Goal: Transaction & Acquisition: Purchase product/service

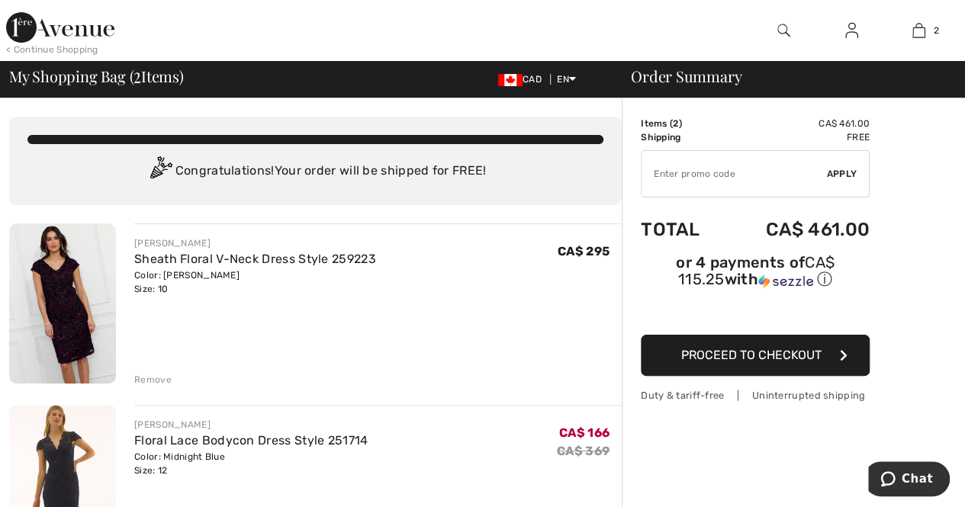
click at [69, 276] on img at bounding box center [62, 303] width 107 height 160
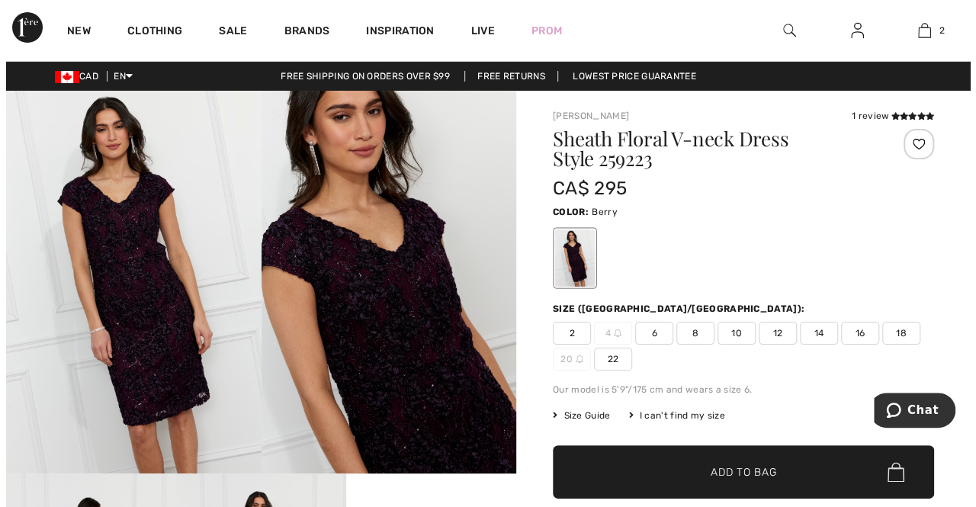
scroll to position [76, 0]
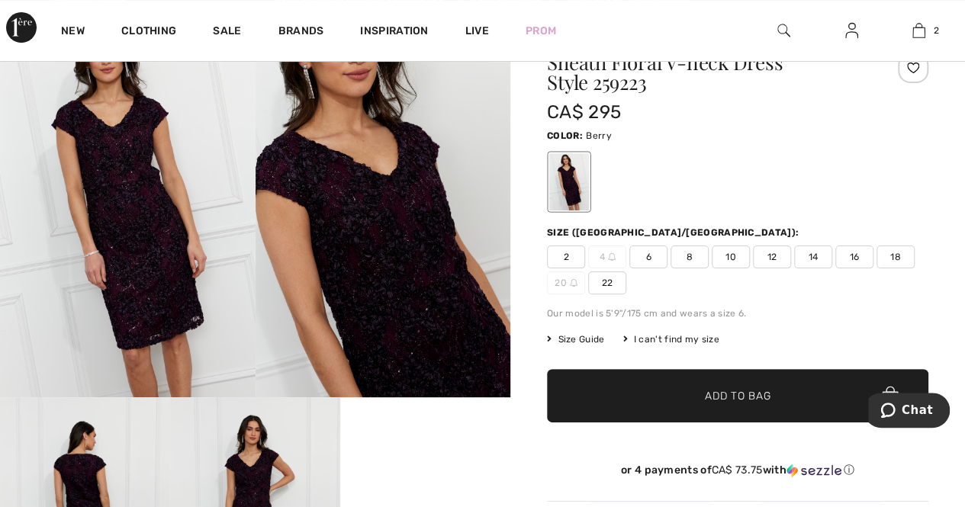
click at [670, 339] on div "I can't find my size" at bounding box center [670, 339] width 96 height 14
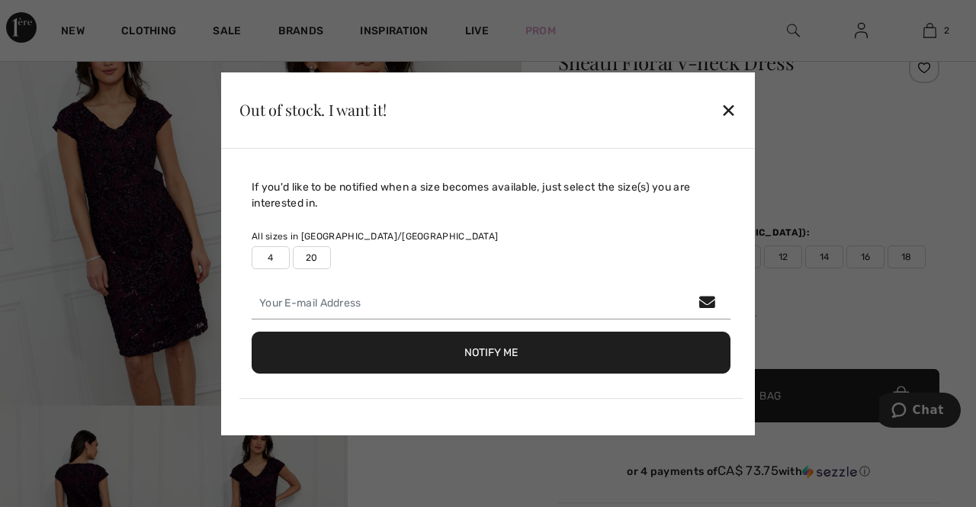
click at [727, 107] on div "✕" at bounding box center [729, 110] width 16 height 32
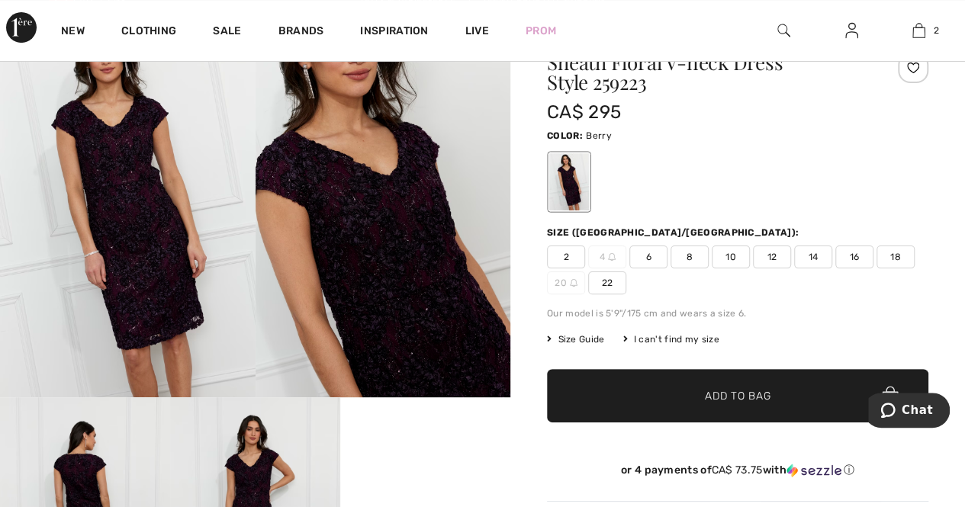
click at [580, 342] on span "Size Guide" at bounding box center [575, 339] width 57 height 14
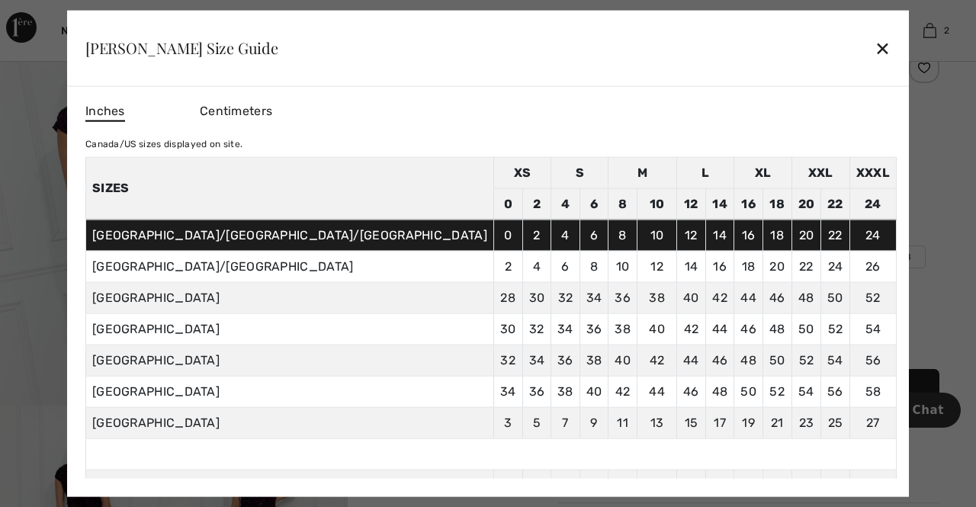
click at [875, 43] on div "✕" at bounding box center [883, 48] width 16 height 32
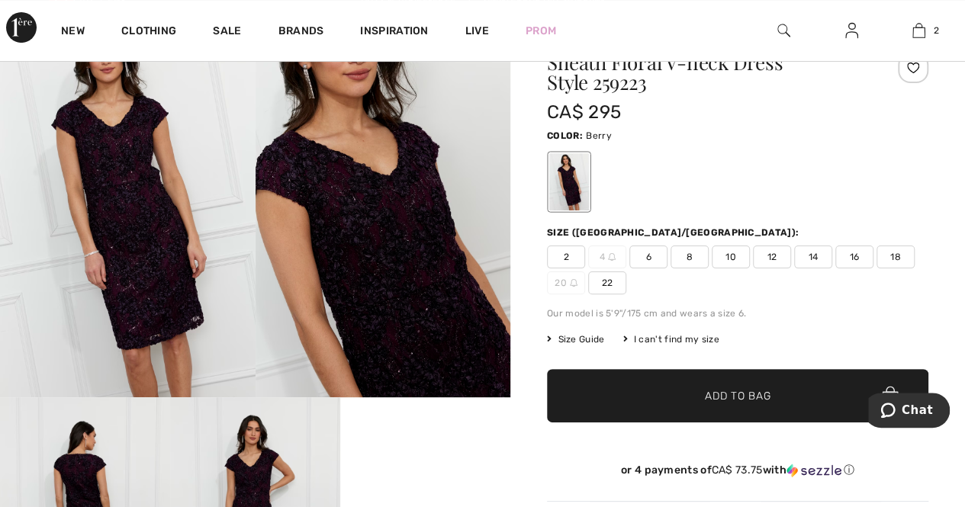
click at [680, 251] on span "8" at bounding box center [689, 257] width 38 height 23
click at [588, 342] on span "Size Guide" at bounding box center [575, 339] width 57 height 14
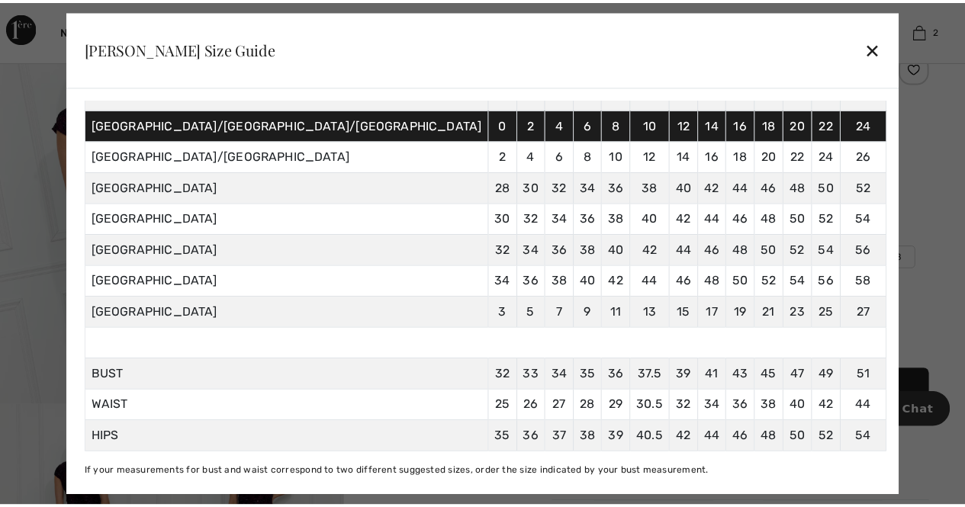
scroll to position [120, 0]
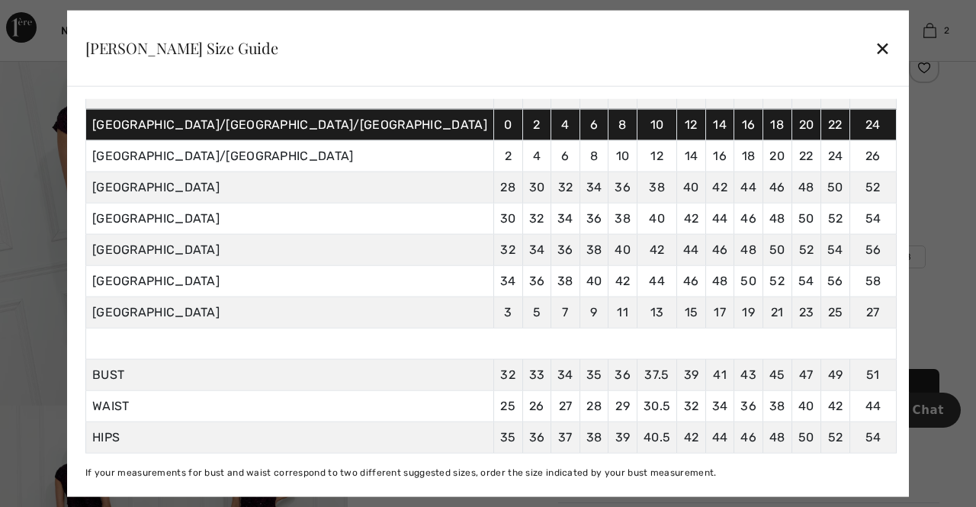
click at [875, 48] on div "✕" at bounding box center [883, 48] width 16 height 32
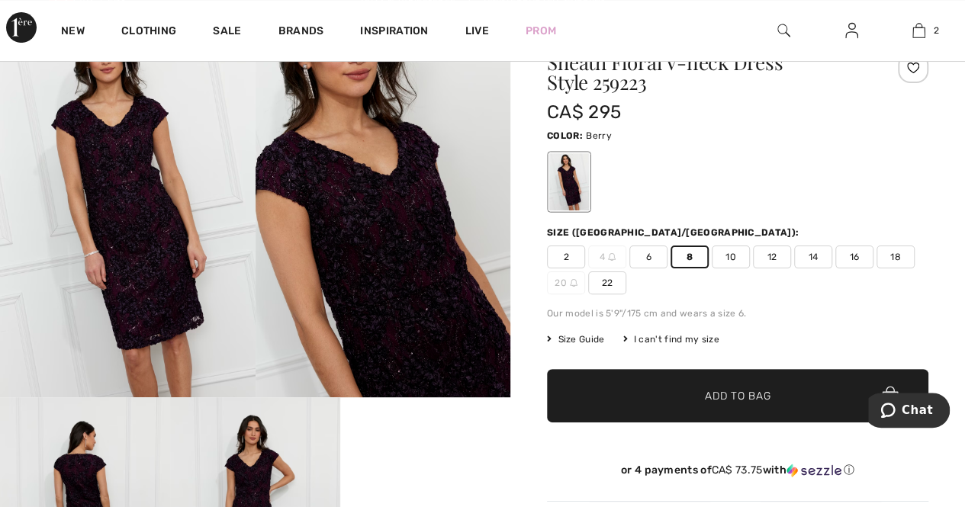
click at [735, 254] on span "10" at bounding box center [730, 257] width 38 height 23
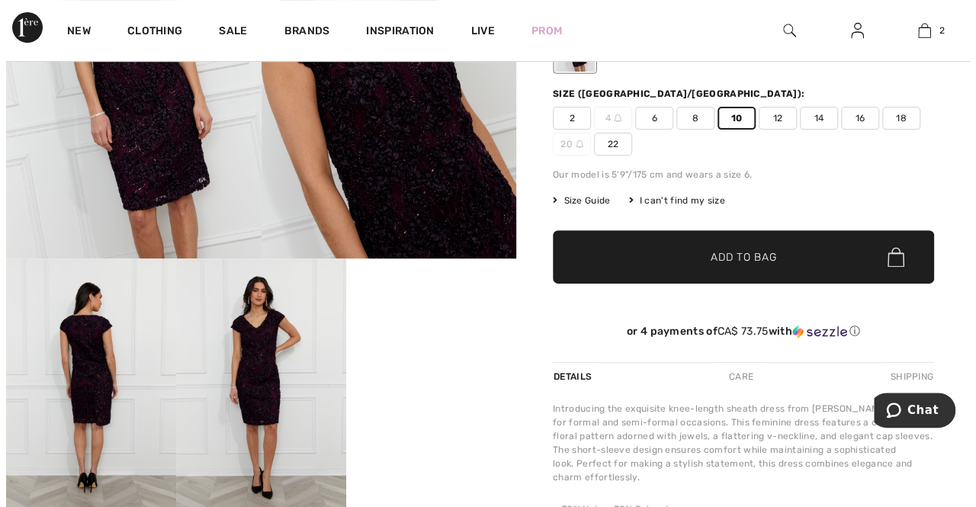
scroll to position [229, 0]
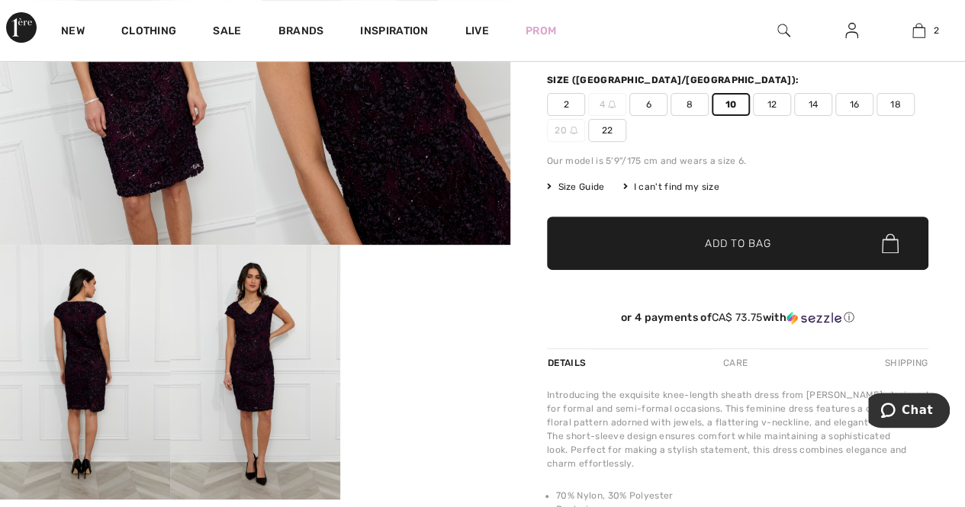
click at [99, 332] on img at bounding box center [85, 372] width 170 height 255
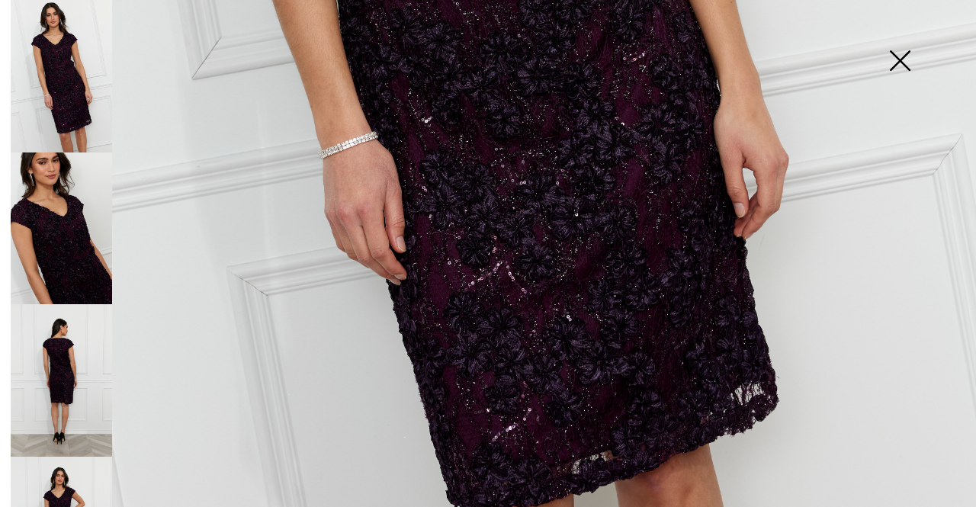
scroll to position [839, 0]
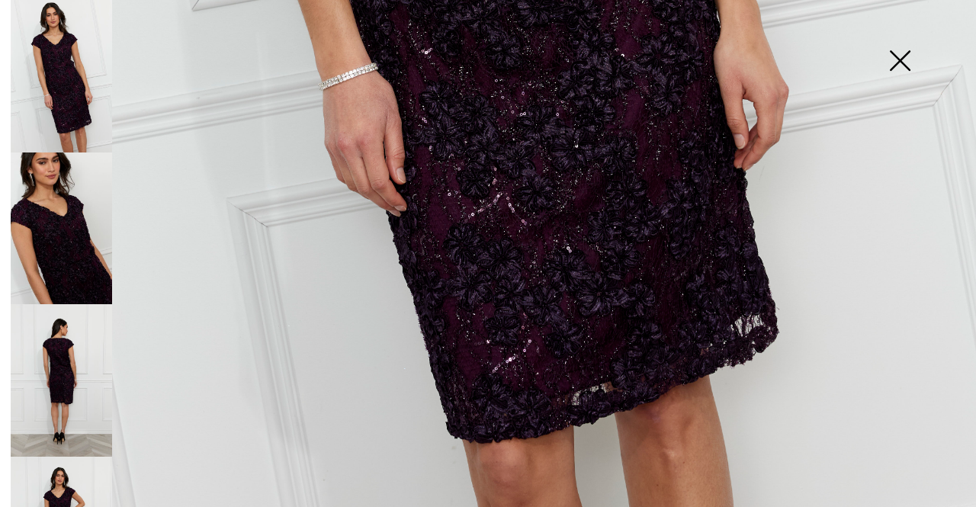
click at [65, 271] on img at bounding box center [61, 229] width 101 height 153
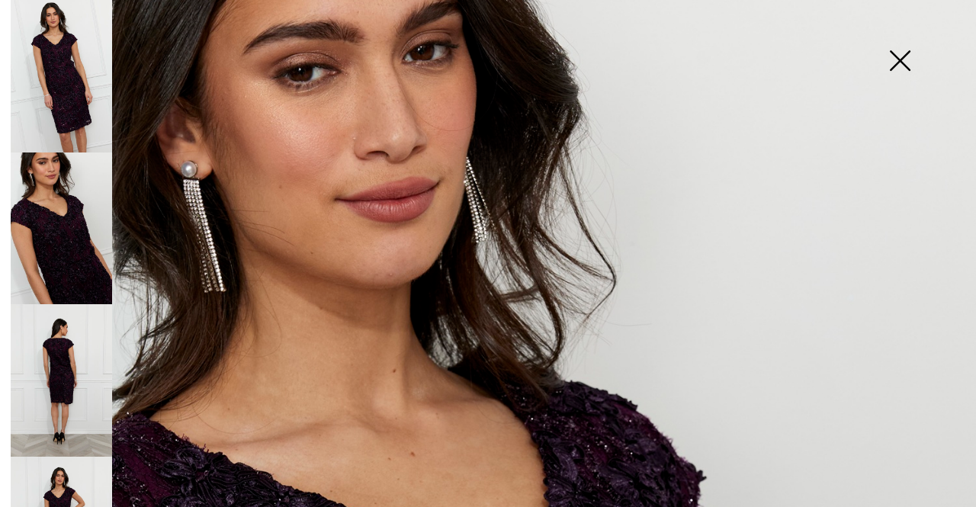
scroll to position [0, 0]
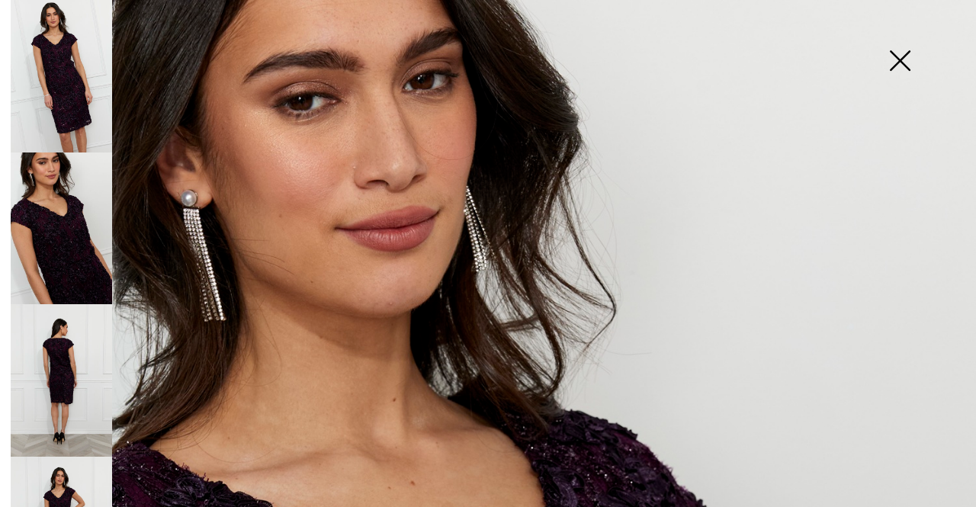
click at [81, 69] on img at bounding box center [61, 76] width 101 height 153
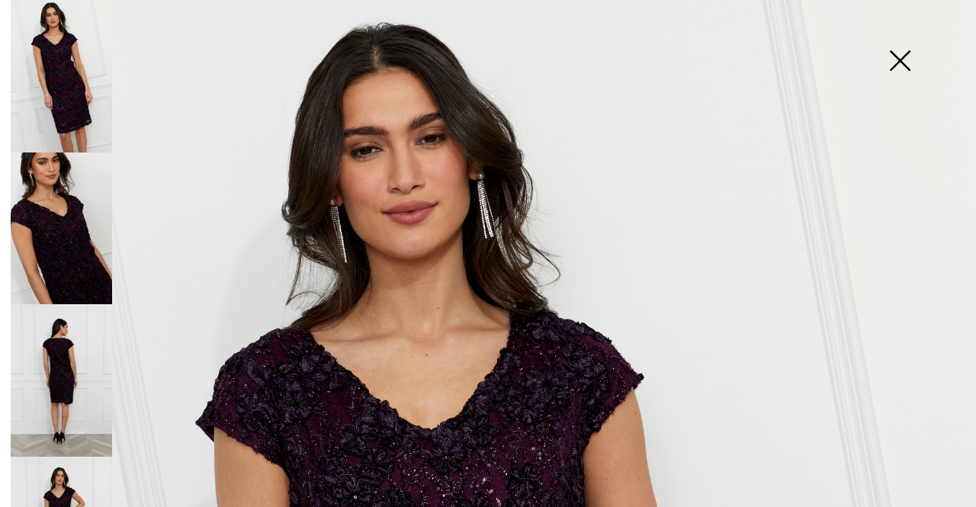
click at [57, 53] on img at bounding box center [61, 76] width 101 height 153
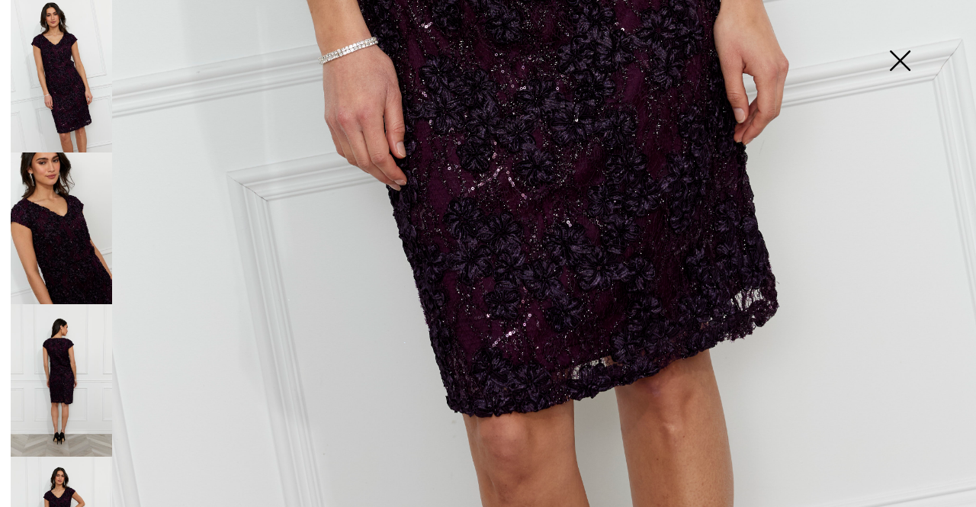
scroll to position [915, 0]
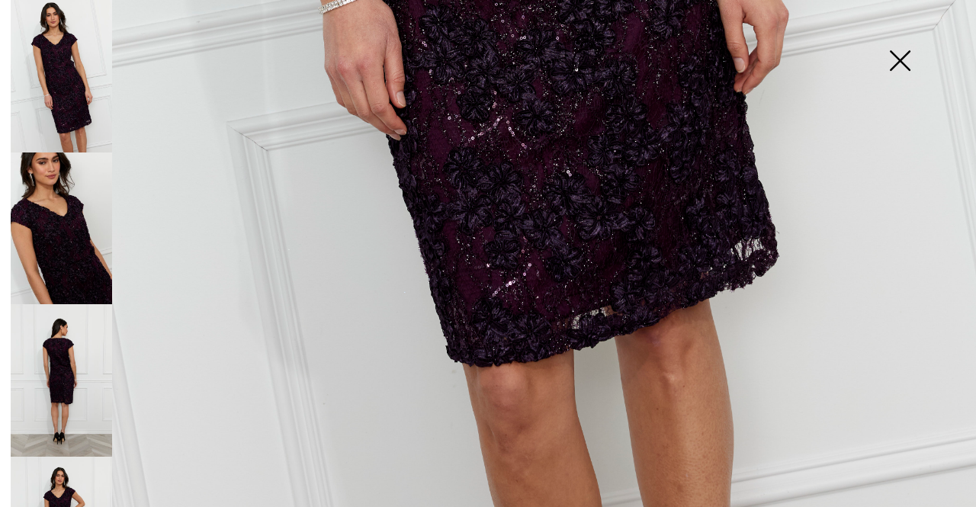
click at [37, 246] on img at bounding box center [61, 229] width 101 height 153
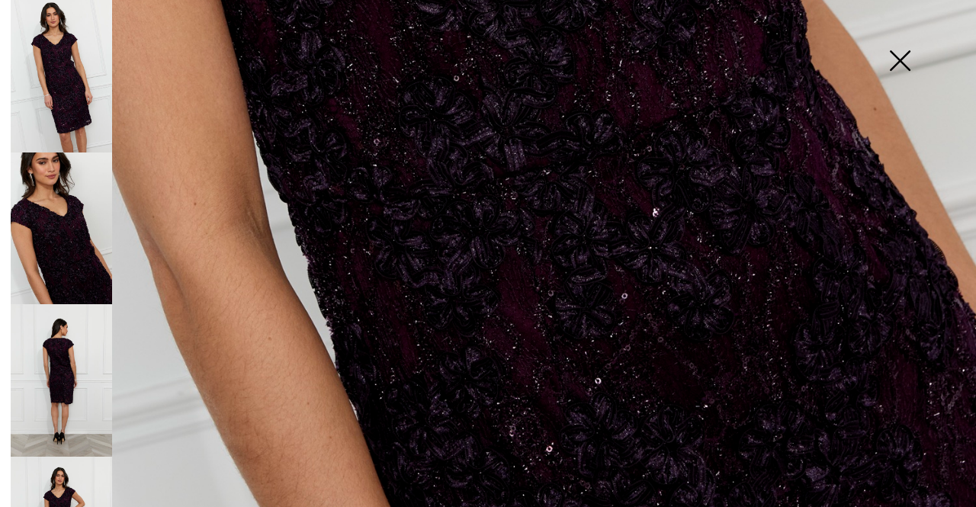
click at [71, 332] on img at bounding box center [61, 380] width 101 height 153
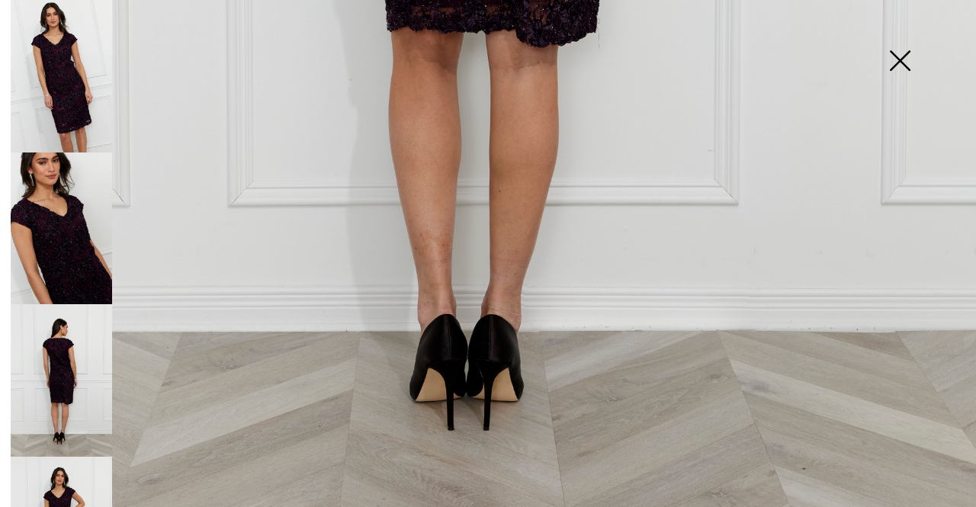
scroll to position [79, 0]
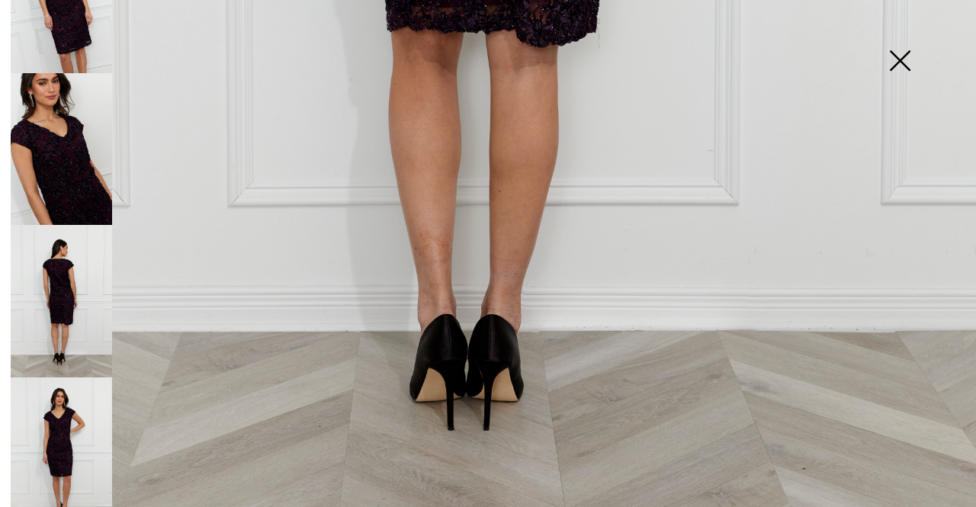
click at [60, 420] on img at bounding box center [61, 453] width 101 height 153
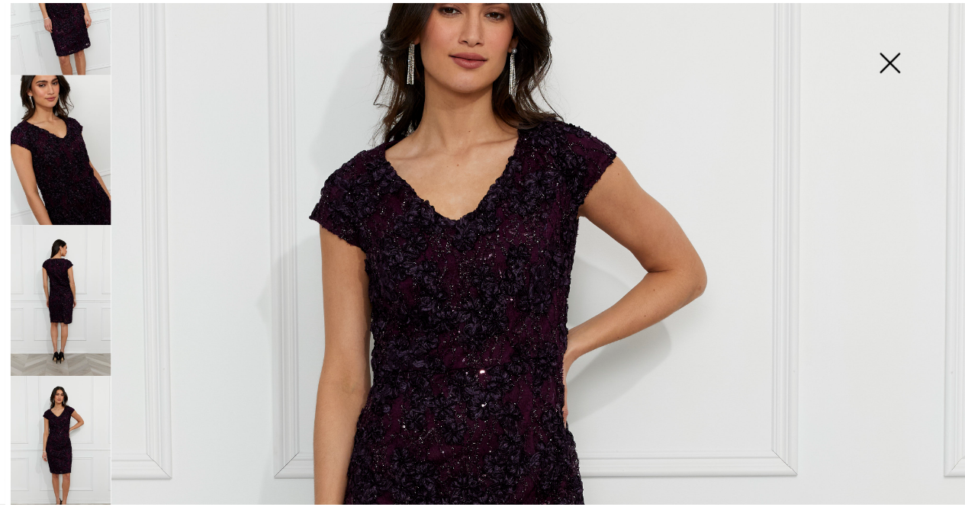
scroll to position [176, 0]
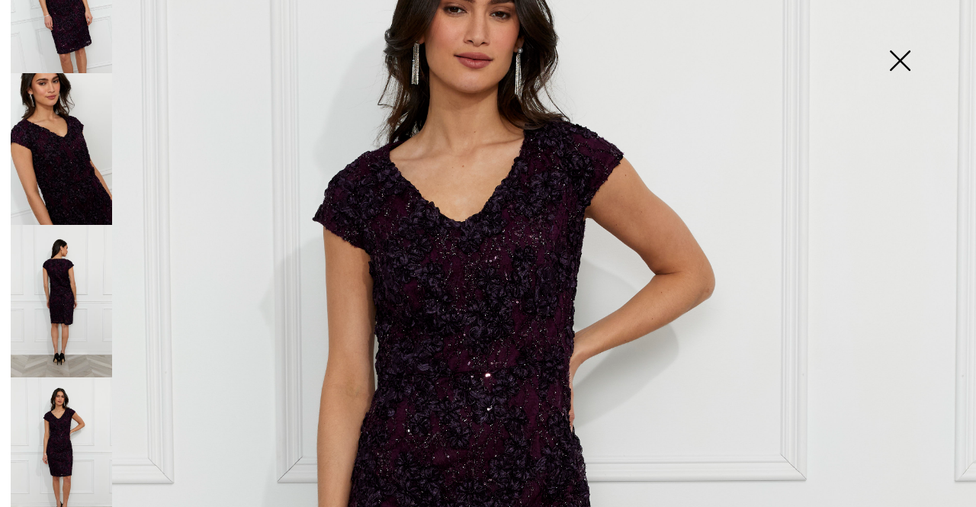
click at [898, 68] on img at bounding box center [900, 62] width 76 height 79
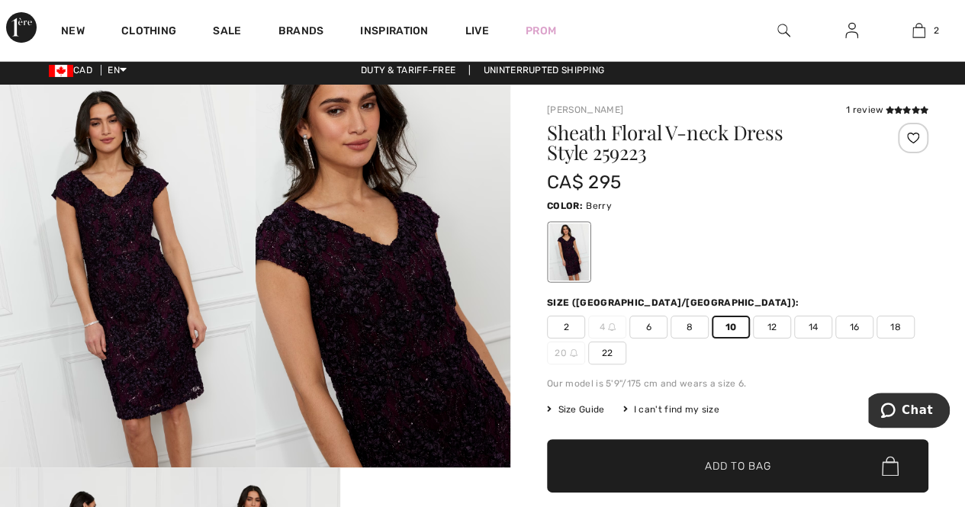
scroll to position [0, 0]
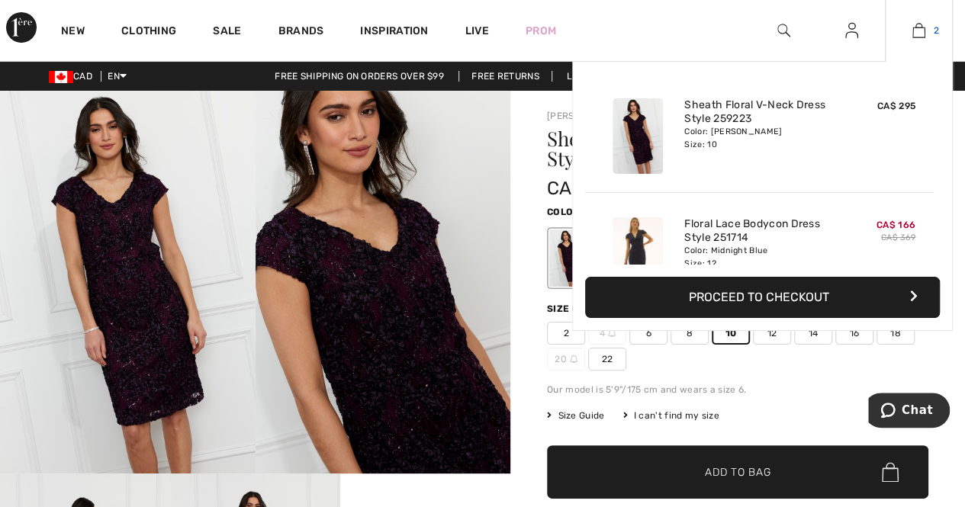
click at [917, 31] on img at bounding box center [918, 30] width 13 height 18
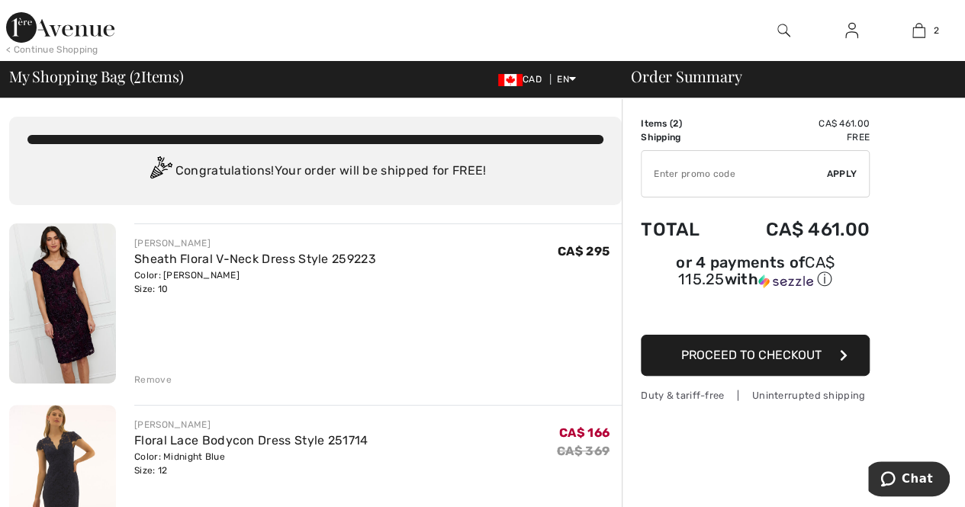
click at [784, 33] on img at bounding box center [783, 30] width 13 height 18
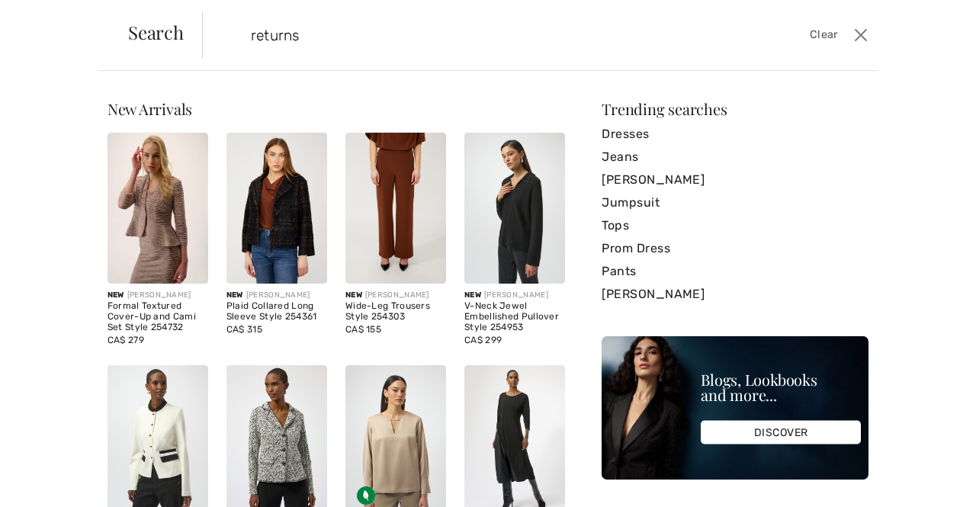
type input "returns"
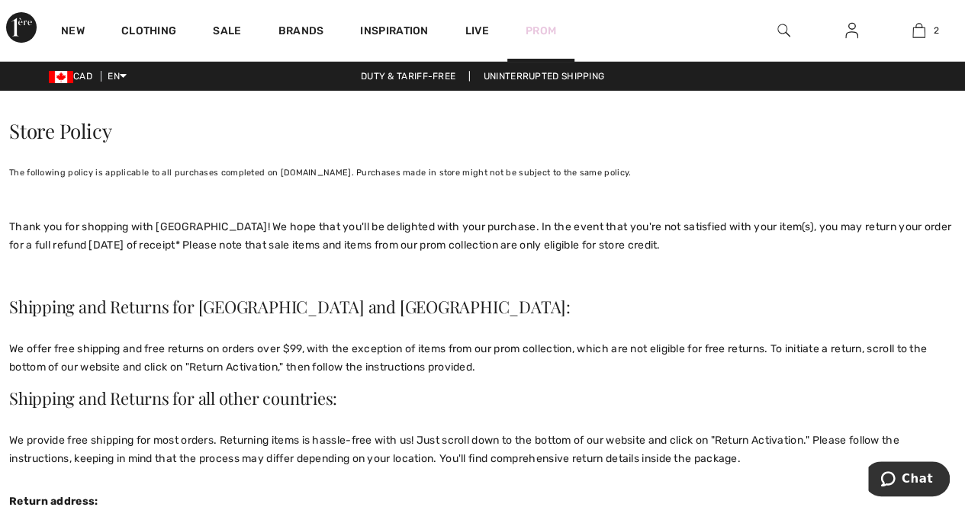
click at [540, 28] on link "Prom" at bounding box center [540, 31] width 31 height 16
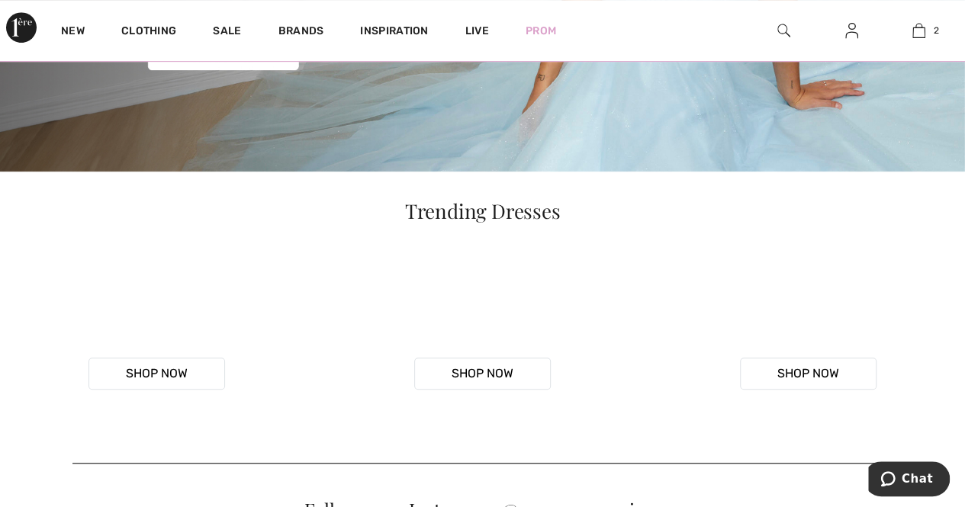
scroll to position [76, 0]
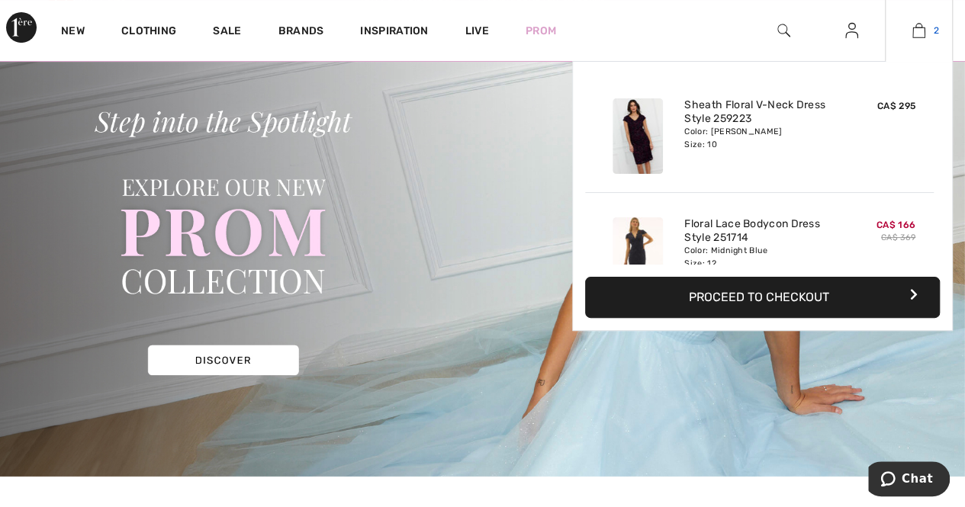
click at [915, 27] on img at bounding box center [918, 30] width 13 height 18
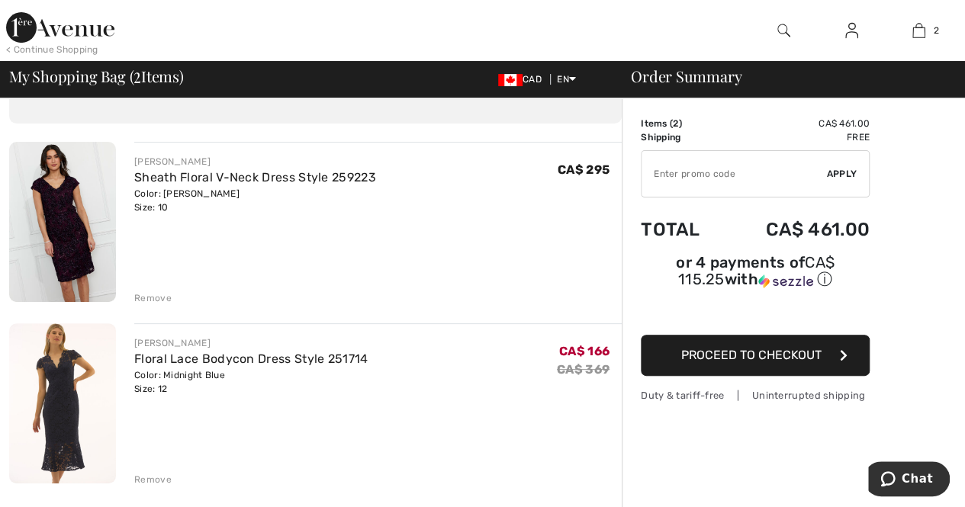
scroll to position [229, 0]
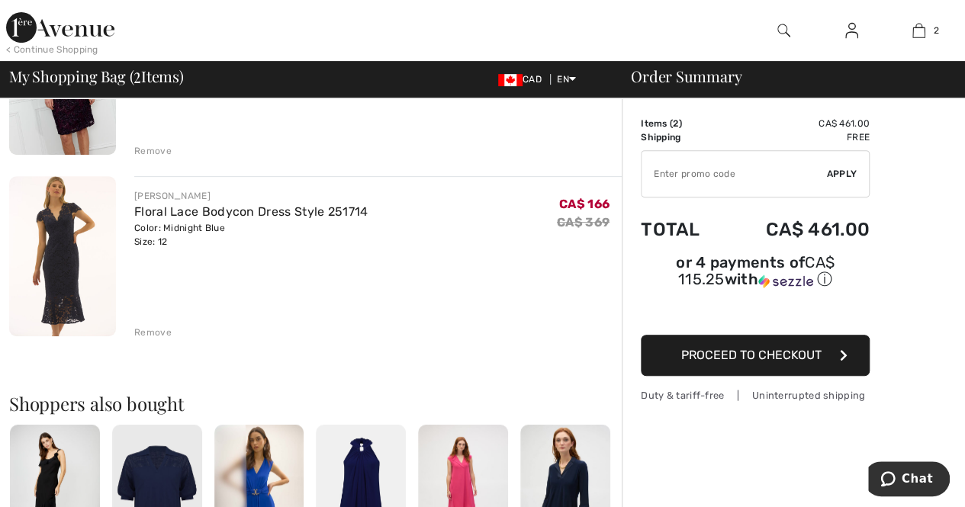
click at [155, 331] on div "Remove" at bounding box center [152, 333] width 37 height 14
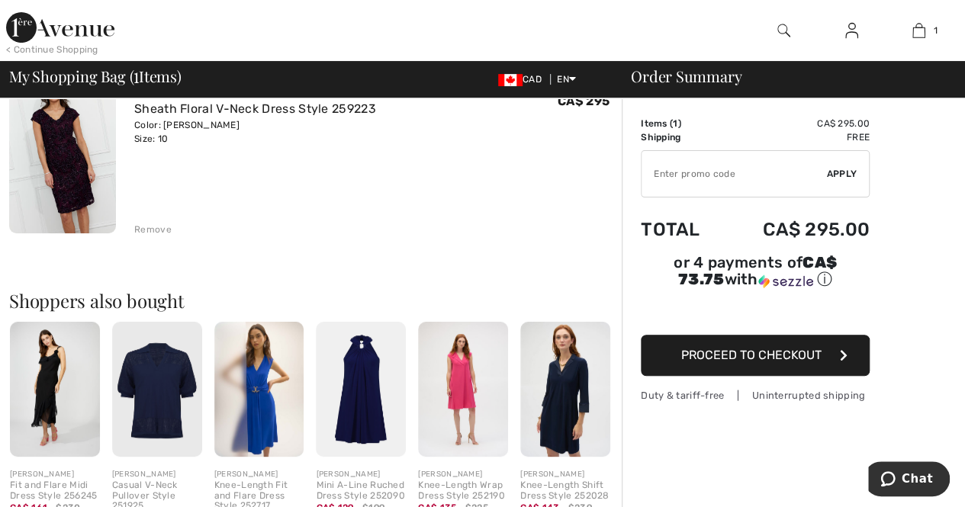
scroll to position [0, 0]
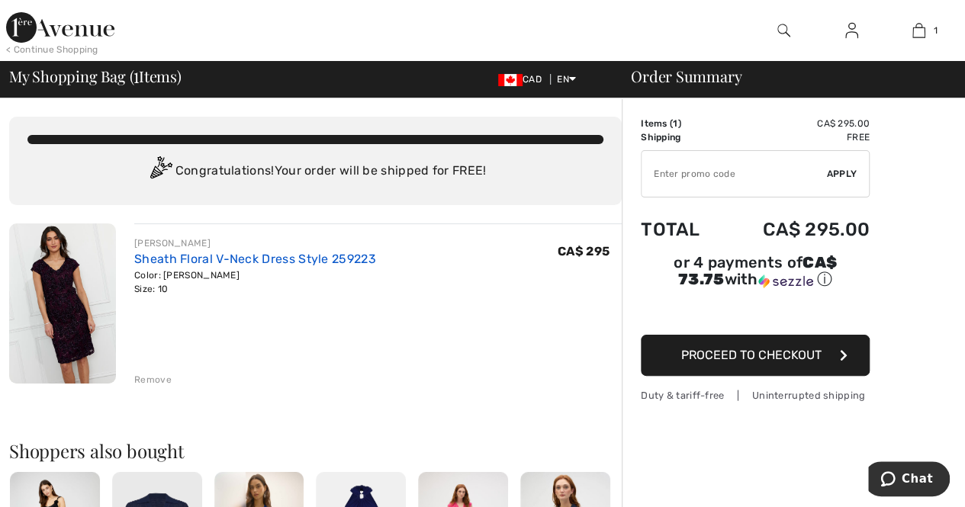
click at [181, 260] on link "Sheath Floral V-Neck Dress Style 259223" at bounding box center [255, 259] width 242 height 14
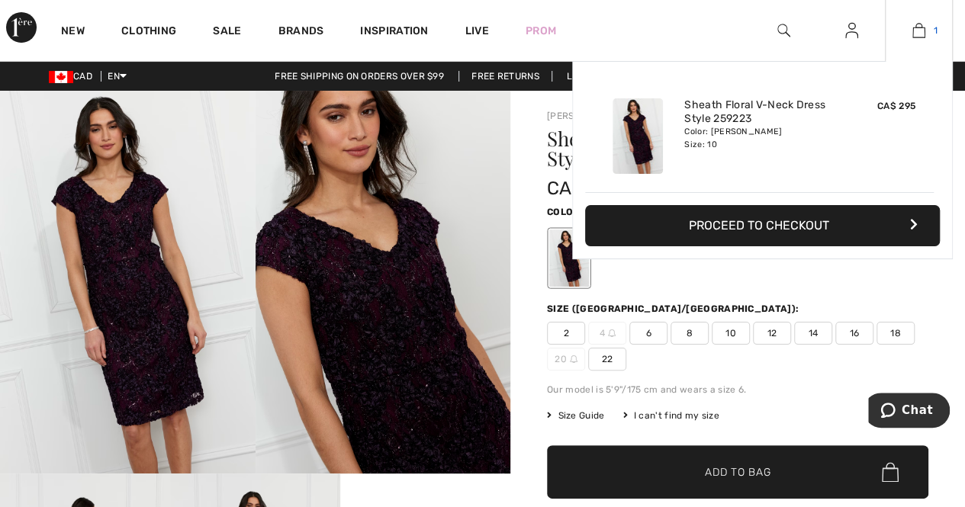
click at [923, 31] on img at bounding box center [918, 30] width 13 height 18
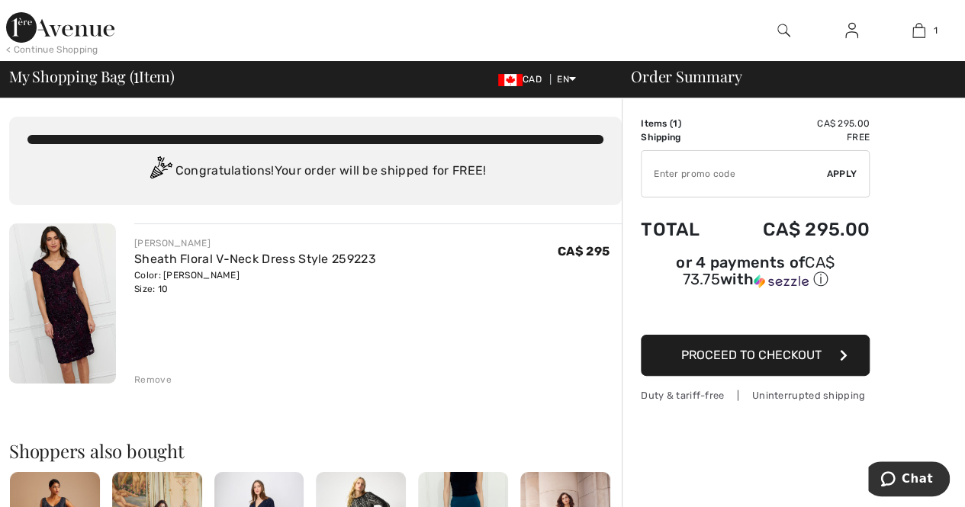
click at [46, 294] on img at bounding box center [62, 303] width 107 height 160
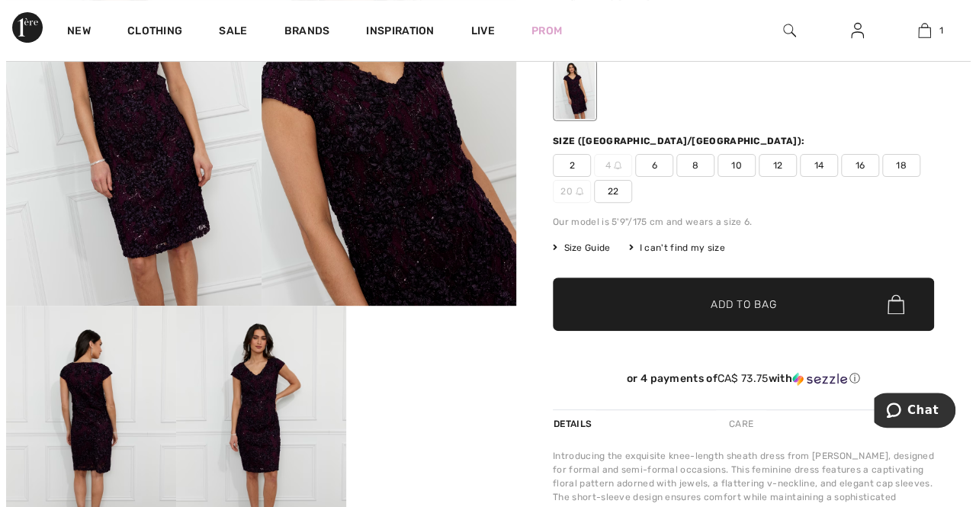
scroll to position [76, 0]
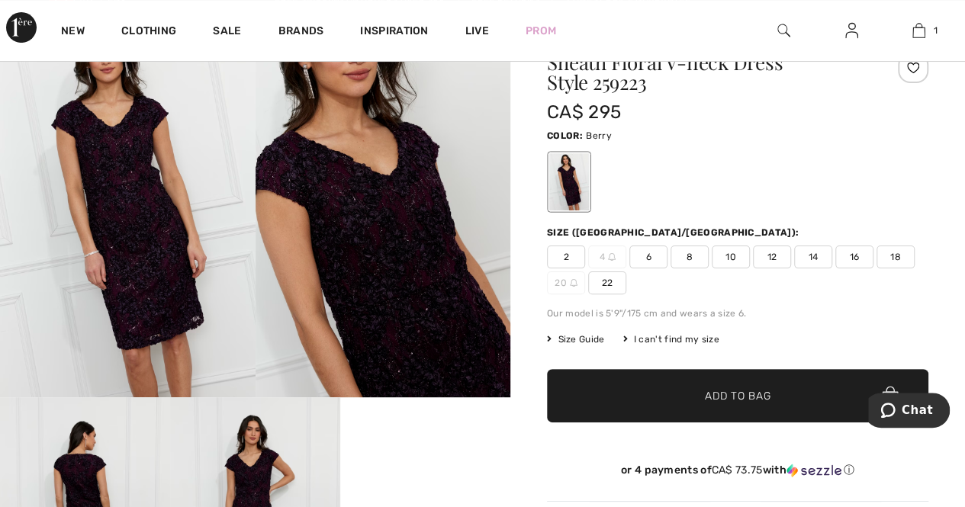
click at [151, 264] on img at bounding box center [127, 205] width 255 height 383
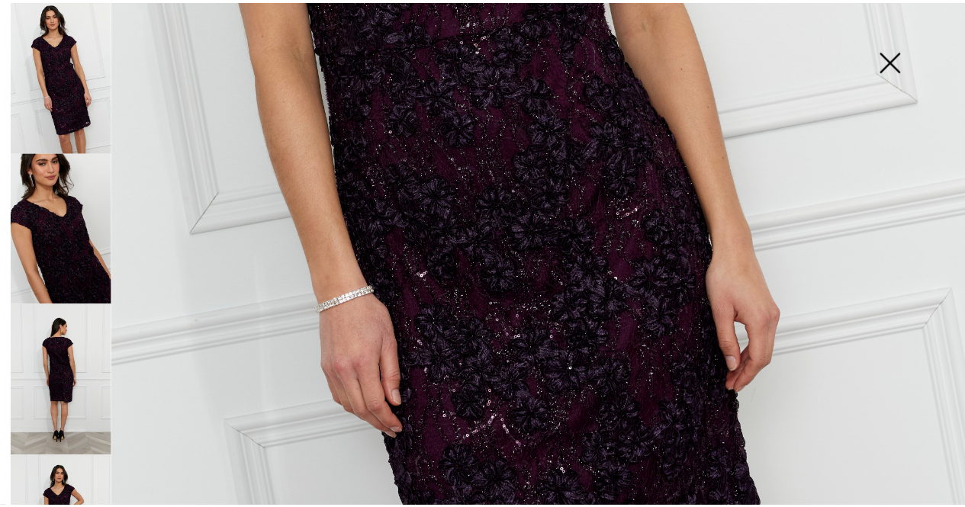
scroll to position [558, 0]
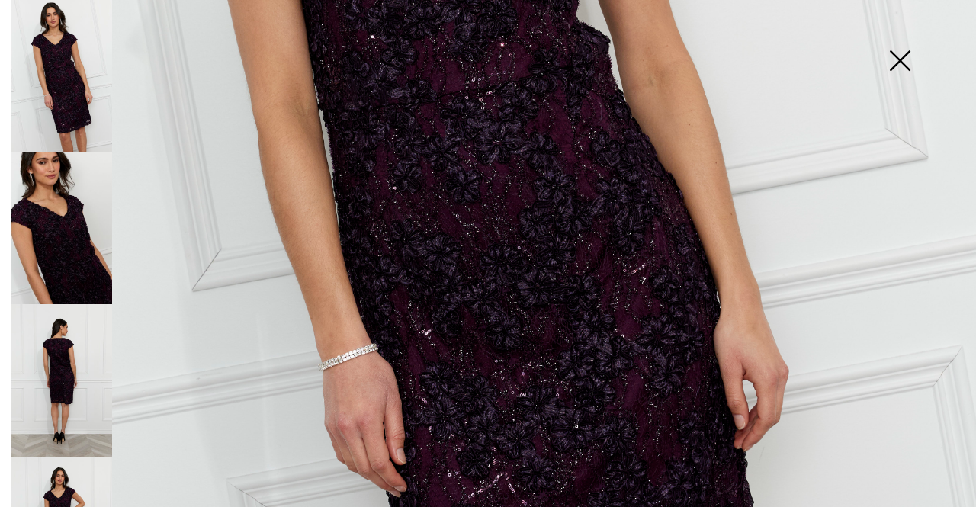
click at [907, 59] on img at bounding box center [900, 62] width 76 height 79
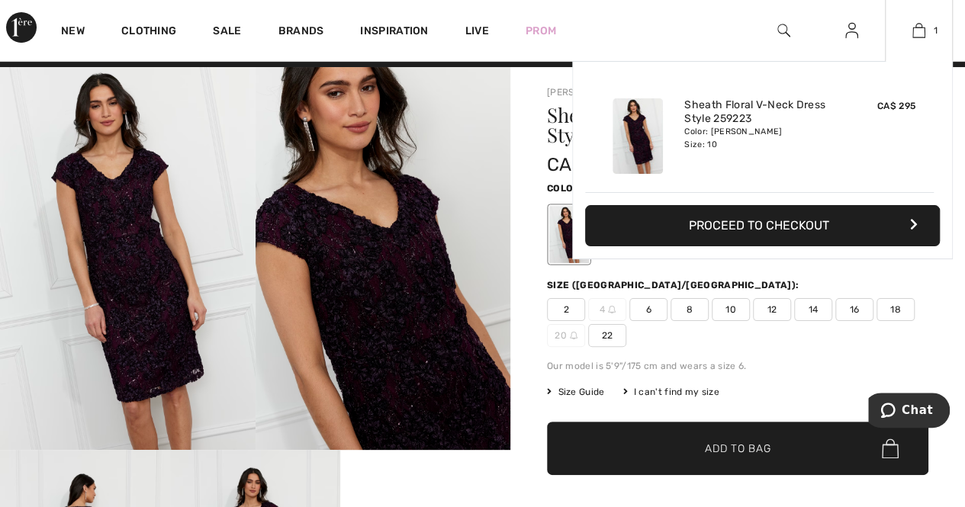
scroll to position [0, 0]
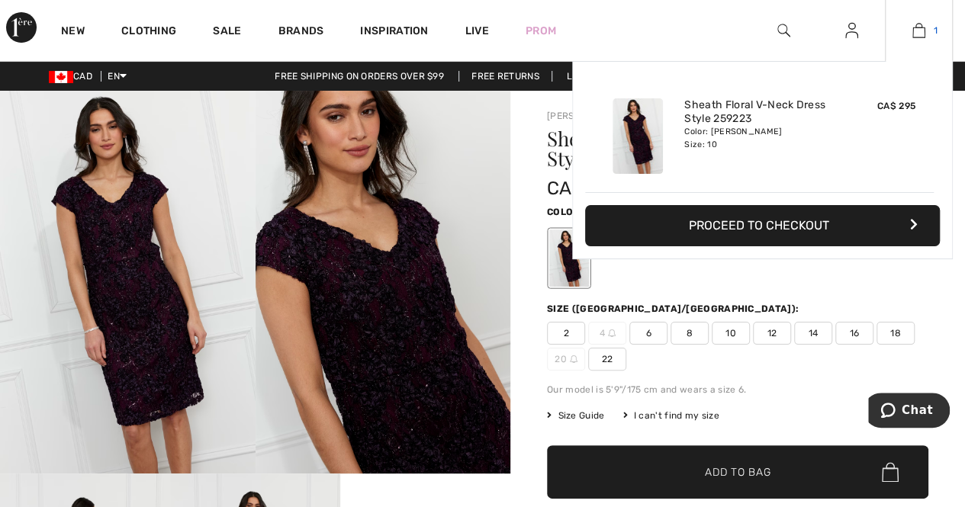
click at [927, 26] on link "1" at bounding box center [918, 30] width 66 height 18
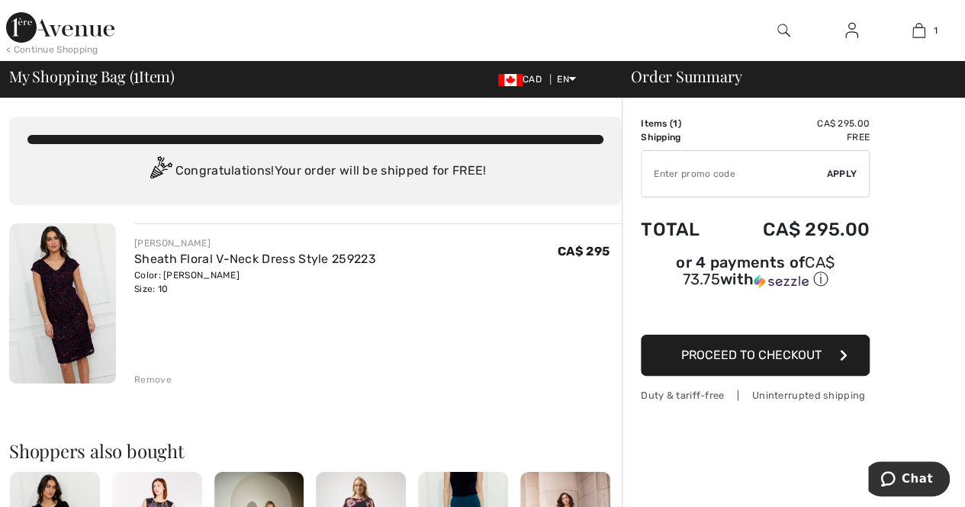
click at [650, 171] on input "TEXT" at bounding box center [733, 174] width 185 height 46
type input "NEW15"
click at [840, 171] on span "Apply" at bounding box center [842, 174] width 31 height 14
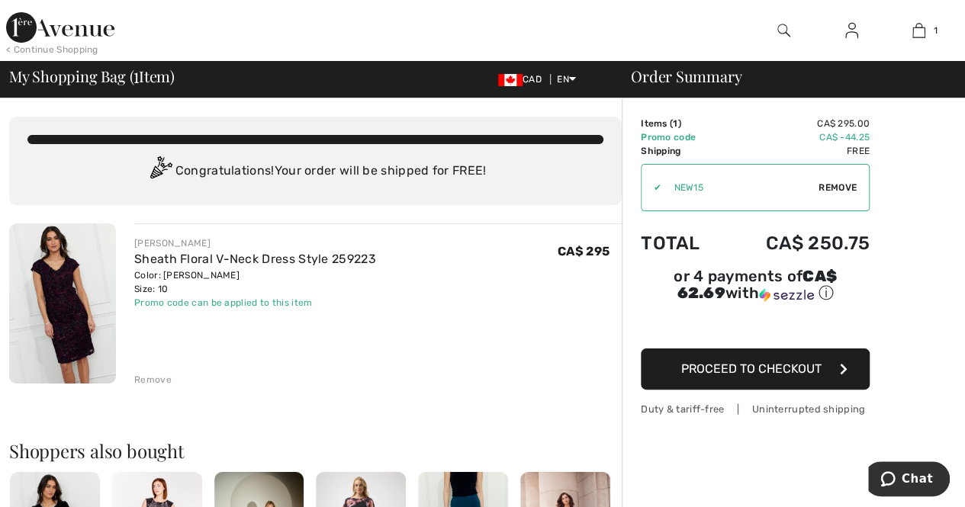
click at [824, 348] on button "Proceed to Checkout" at bounding box center [755, 368] width 229 height 41
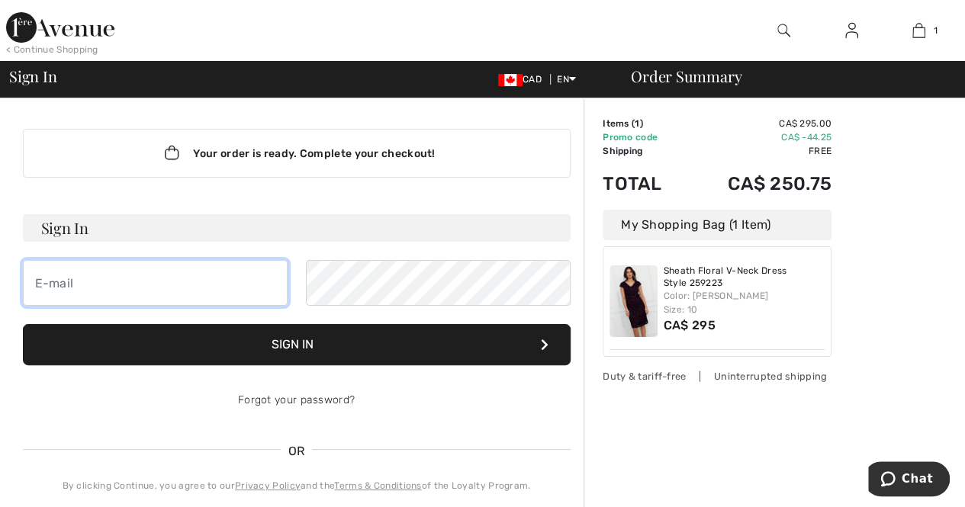
click at [242, 292] on input "email" at bounding box center [155, 283] width 265 height 46
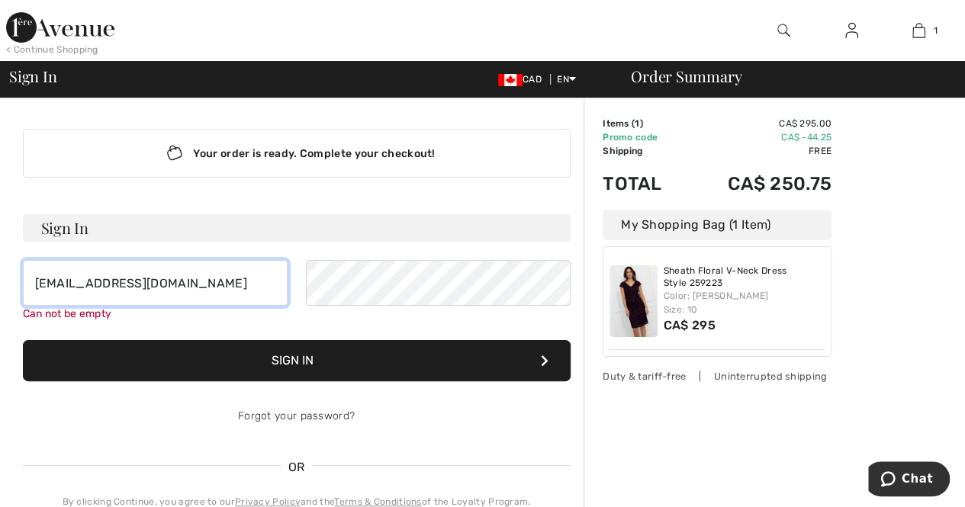
click at [68, 284] on input "angslpinter@gmail.com" at bounding box center [155, 283] width 265 height 46
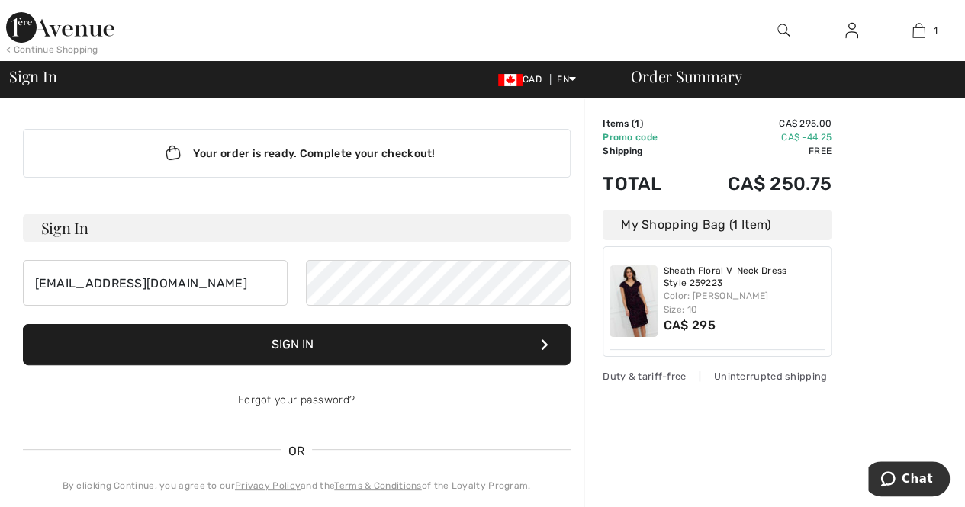
click at [305, 355] on button "Sign In" at bounding box center [297, 344] width 548 height 41
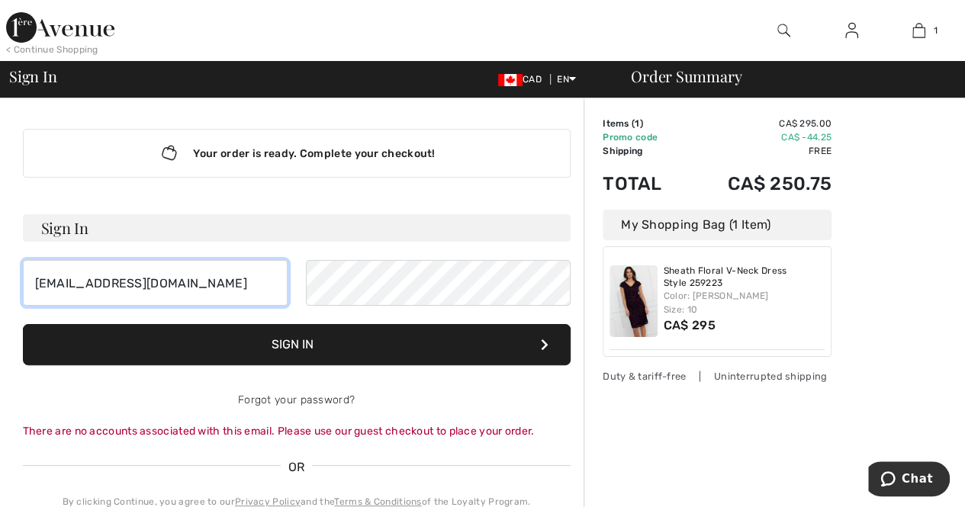
click at [262, 285] on input "angsplinter@gmail.com" at bounding box center [155, 283] width 265 height 46
type input "a"
type input "asplinter@truckinghr.com"
click at [278, 347] on button "Sign In" at bounding box center [297, 344] width 548 height 41
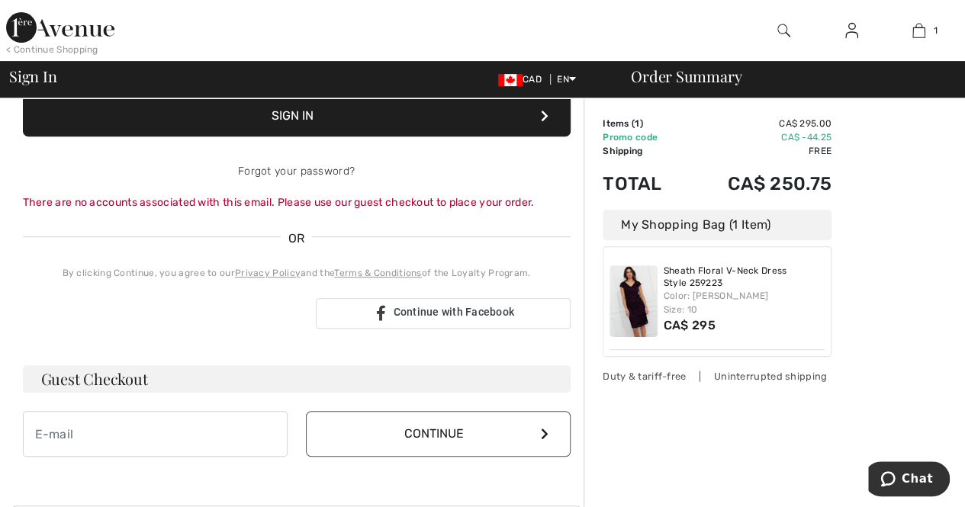
scroll to position [305, 0]
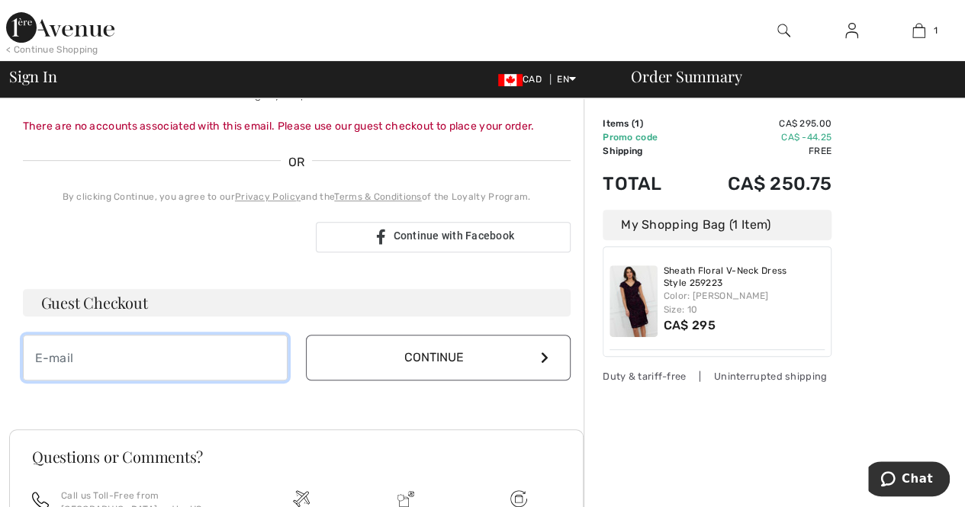
click at [278, 347] on input "email" at bounding box center [155, 358] width 265 height 46
type input "asplinter@truckinghr.com"
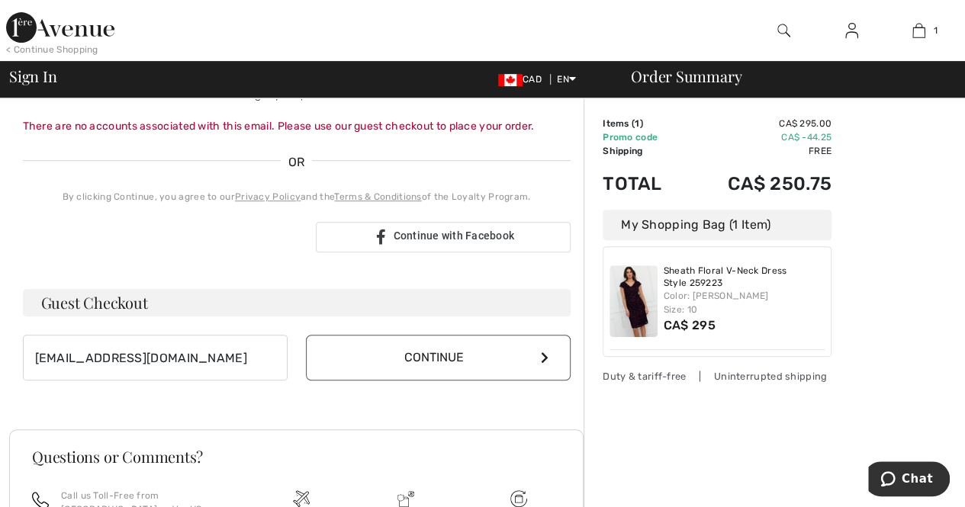
click at [422, 367] on button "Continue" at bounding box center [438, 358] width 265 height 46
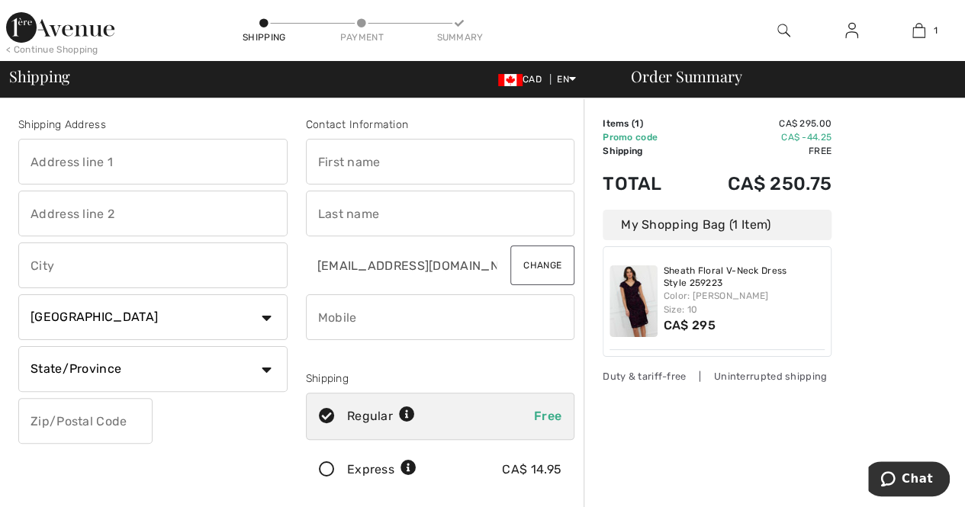
click at [182, 164] on input "text" at bounding box center [152, 162] width 269 height 46
type input "40 Woodview Cres"
type input "Gloucester"
select select "ON"
type input "K1B 3A9"
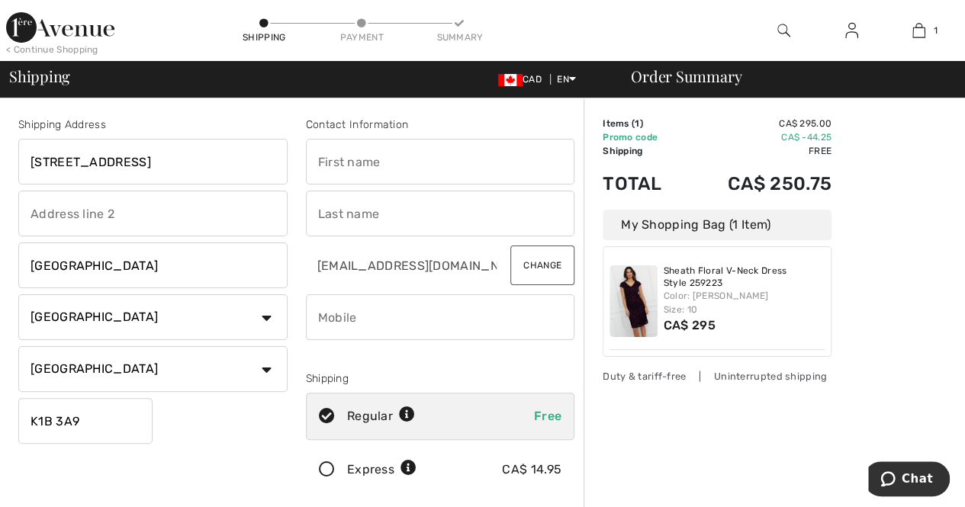
type input "Angela"
type input "Splinter"
type input "6133271944"
type input "K1B3A9"
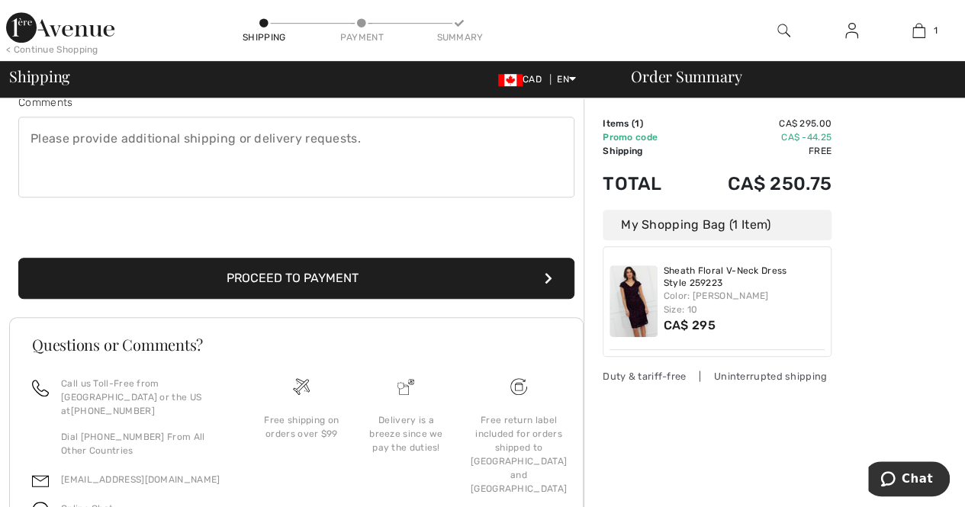
scroll to position [458, 0]
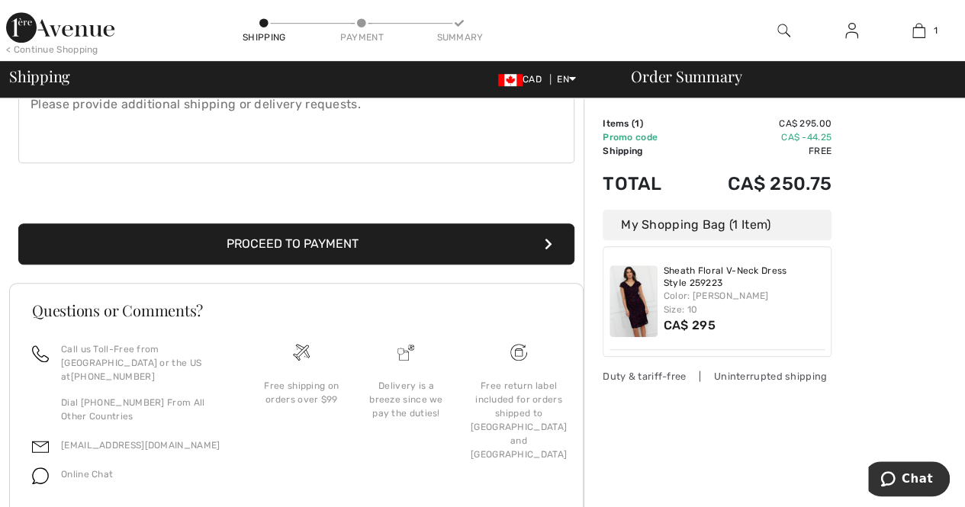
click at [262, 243] on button "Proceed to Payment" at bounding box center [296, 243] width 556 height 41
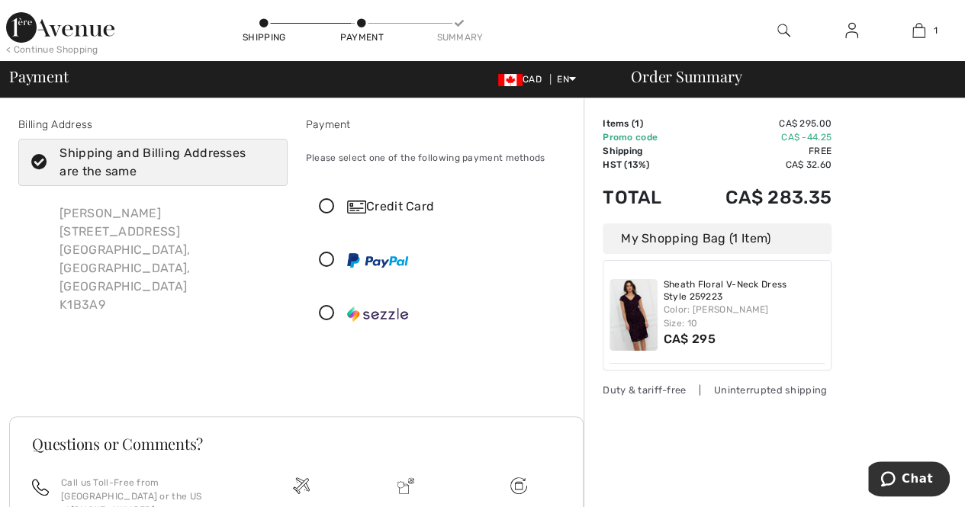
click at [333, 257] on icon at bounding box center [327, 260] width 40 height 16
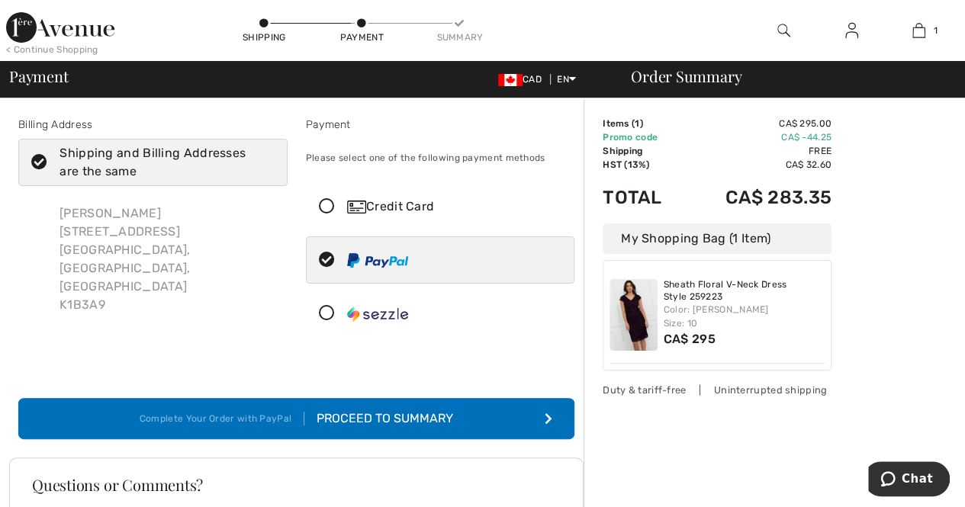
click at [354, 406] on button "Complete Your Order with PayPal Proceed to Summary" at bounding box center [296, 418] width 556 height 41
click at [535, 412] on button "Complete Your Order with PayPal Proceed to Summary" at bounding box center [296, 418] width 556 height 41
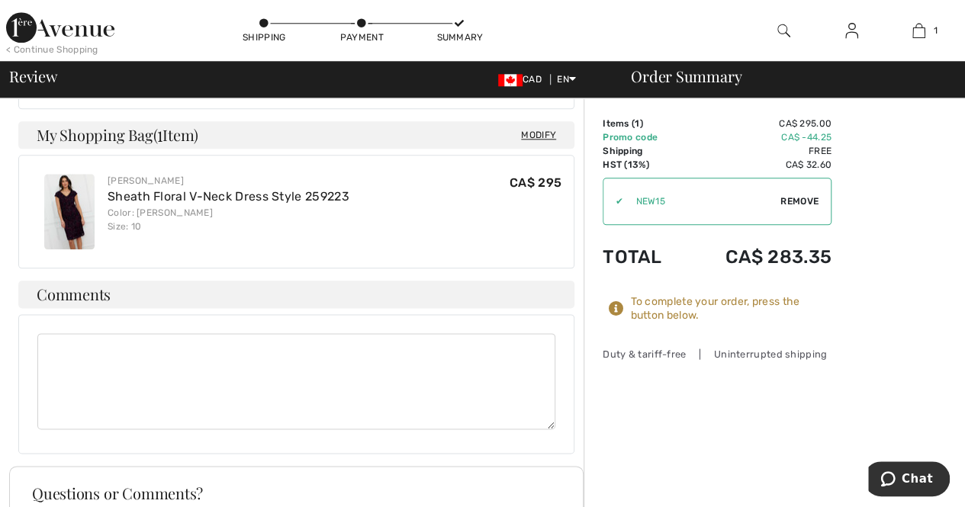
scroll to position [839, 0]
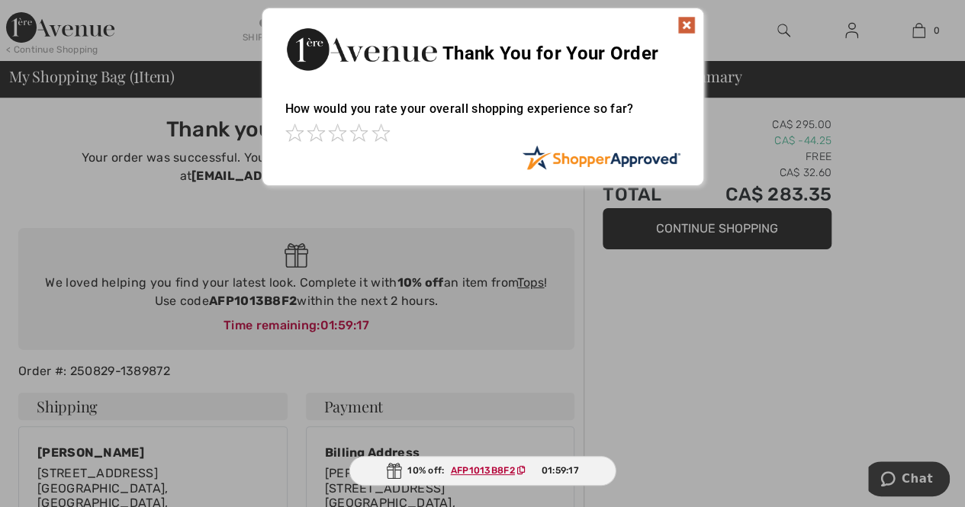
click at [688, 24] on img at bounding box center [686, 25] width 18 height 18
